Goal: Transaction & Acquisition: Purchase product/service

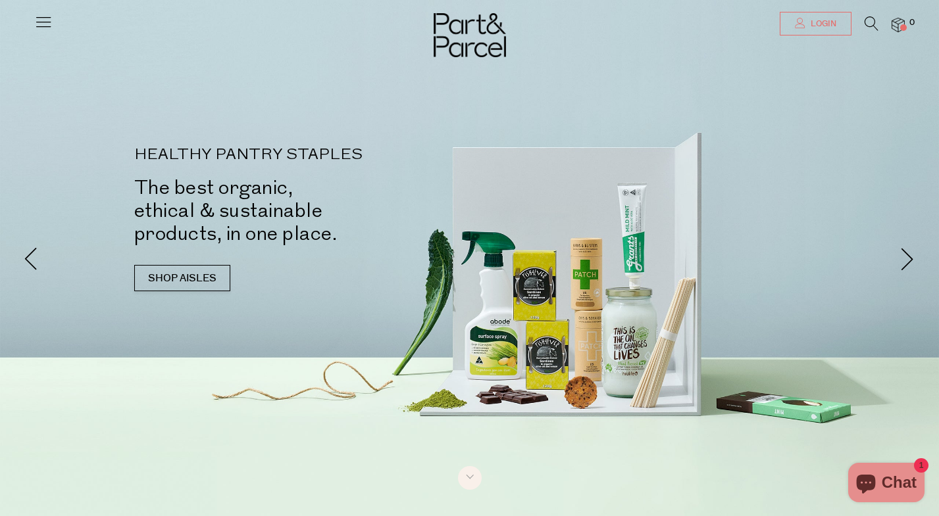
click at [805, 34] on link "Login" at bounding box center [816, 24] width 72 height 24
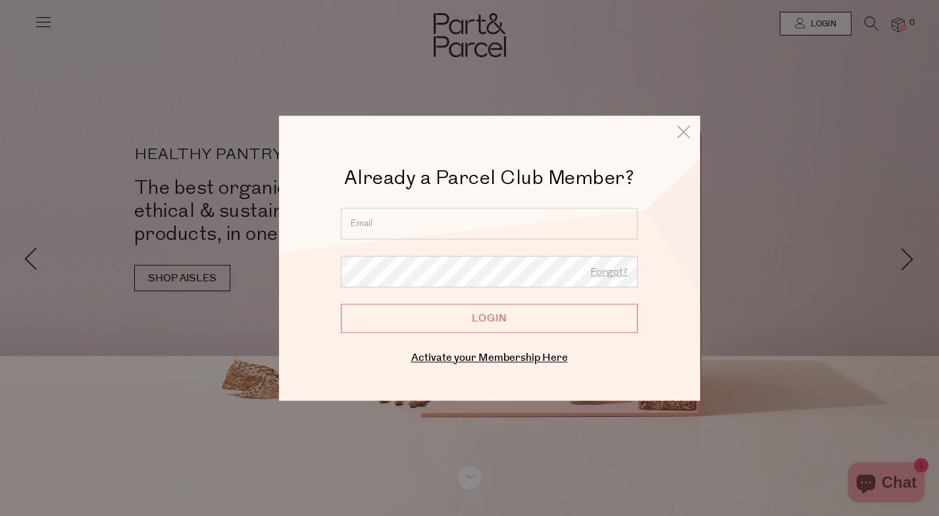
type input "[EMAIL_ADDRESS][PERSON_NAME][DOMAIN_NAME]"
click at [489, 318] on input "Login" at bounding box center [489, 318] width 297 height 29
click at [521, 322] on input "Login" at bounding box center [489, 318] width 297 height 29
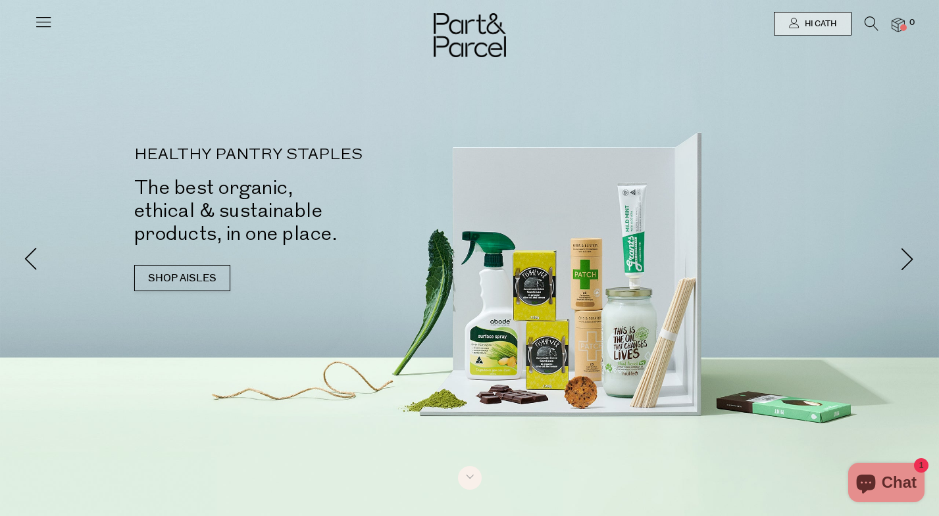
click at [34, 20] on div at bounding box center [469, 23] width 939 height 47
click at [49, 21] on icon at bounding box center [43, 21] width 18 height 18
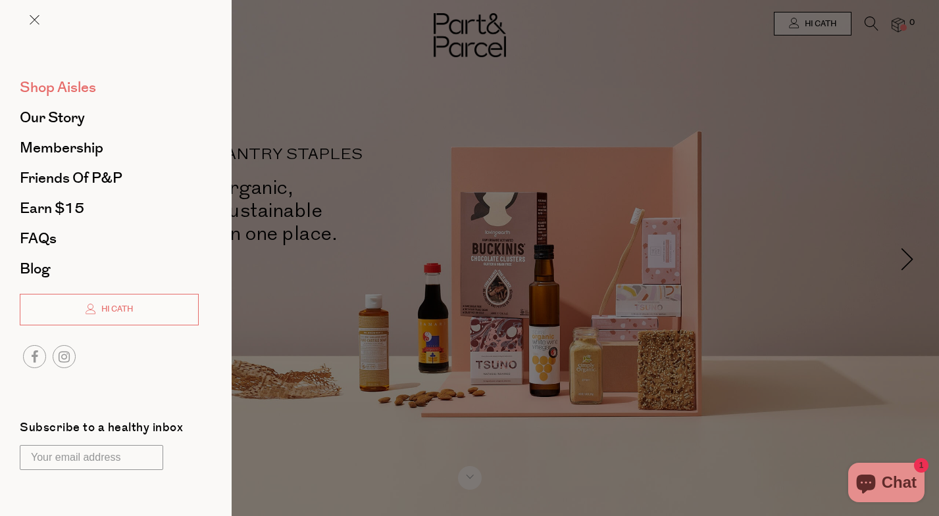
click at [78, 93] on span "Shop Aisles" at bounding box center [58, 87] width 76 height 21
